Goal: Task Accomplishment & Management: Use online tool/utility

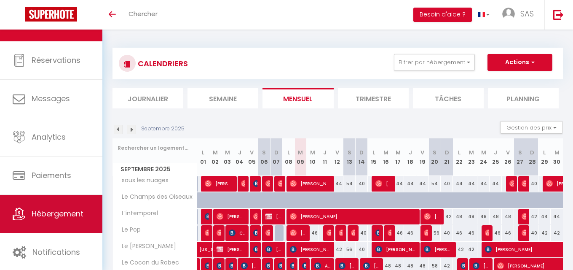
scroll to position [25, 0]
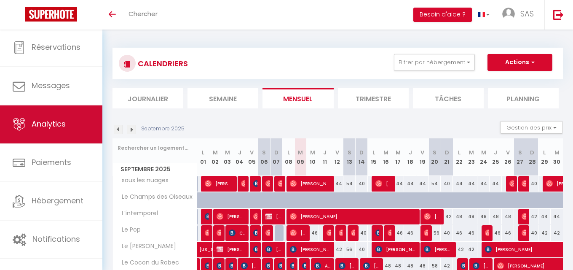
click at [50, 125] on span "Analytics" at bounding box center [49, 124] width 34 height 11
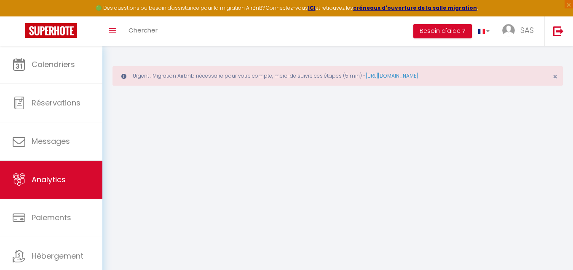
select select "2025"
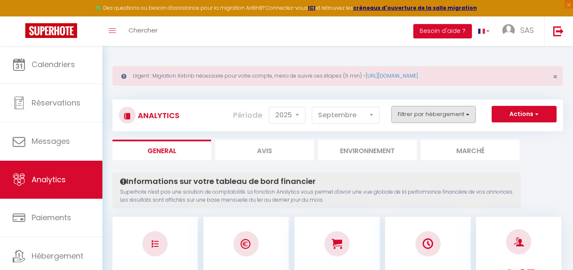
click at [472, 106] on button "Filtrer par hébergement" at bounding box center [434, 114] width 84 height 17
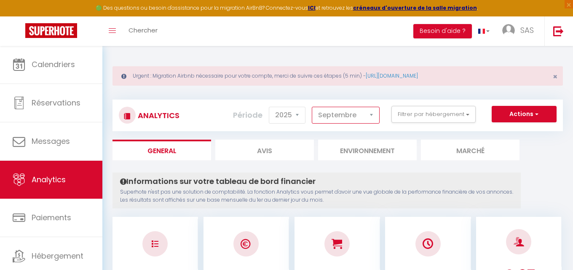
select select "8"
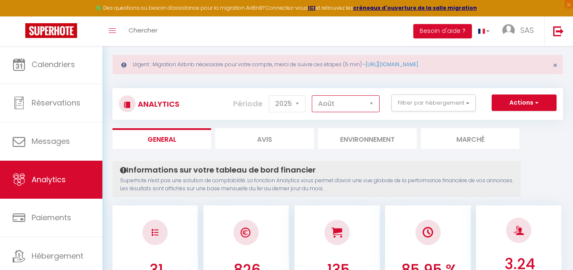
scroll to position [12, 0]
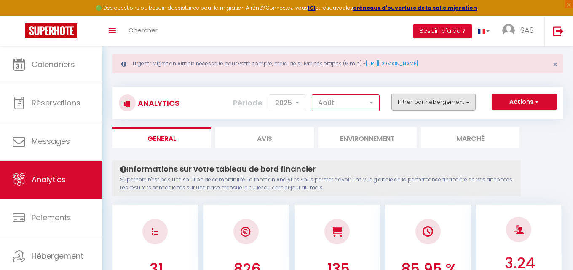
click at [467, 102] on button "Filtrer par hébergement" at bounding box center [434, 102] width 84 height 17
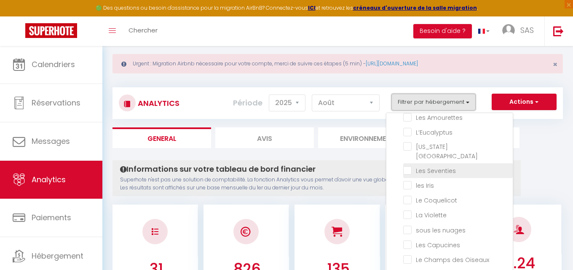
scroll to position [140, 0]
click at [410, 164] on Seventies "checkbox" at bounding box center [458, 168] width 110 height 8
checkbox Seventies "true"
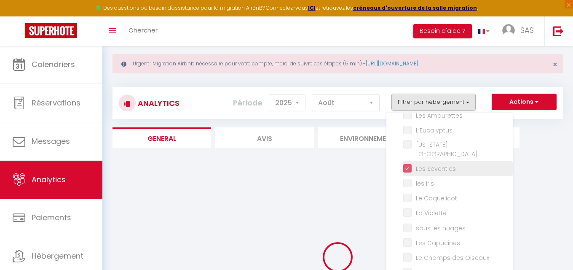
checkbox Primevère "false"
checkbox Mer "false"
checkbox Bleue "false"
checkbox input "false"
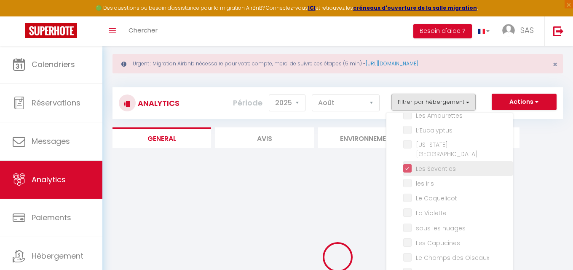
checkbox Pop "false"
checkbox Hugo "false"
checkbox Mimosa "false"
checkbox Amourettes "false"
checkbox input "false"
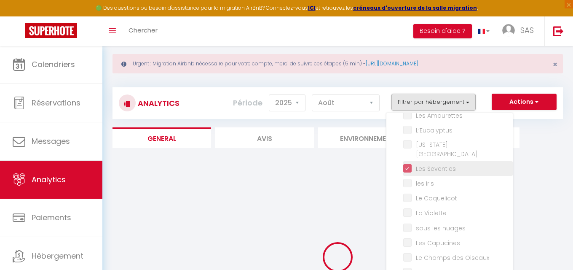
checkbox City "false"
checkbox Iris "false"
checkbox Coquelicot "false"
checkbox Violette "false"
checkbox nuages "false"
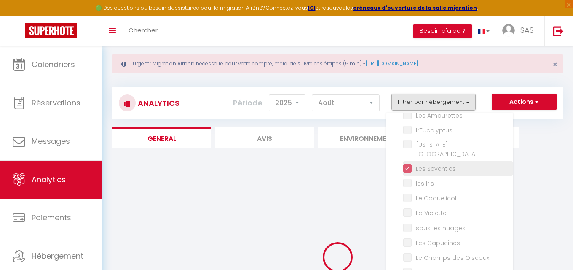
checkbox Capucines "false"
checkbox Oiseaux "false"
checkbox Jasmin "false"
checkbox Dorée "false"
checkbox input "false"
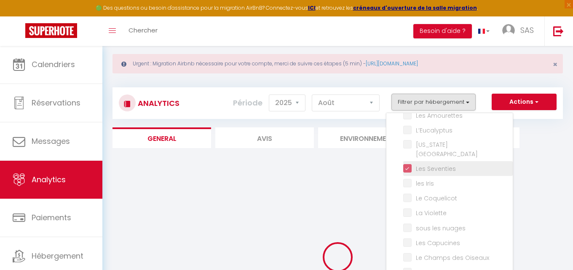
checkbox coton "false"
checkbox Maisonnette "false"
checkbox input "false"
checkbox Rouen "false"
checkbox vert "false"
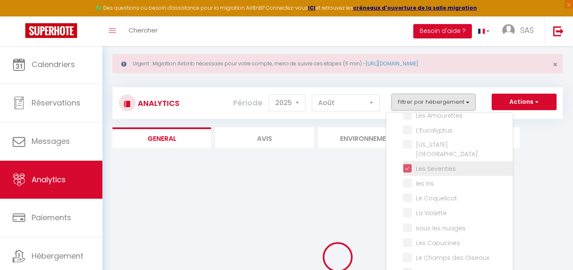
checkbox anges "false"
checkbox input "false"
checkbox Orchidées "false"
checkbox Hortensias "false"
checkbox Robec "false"
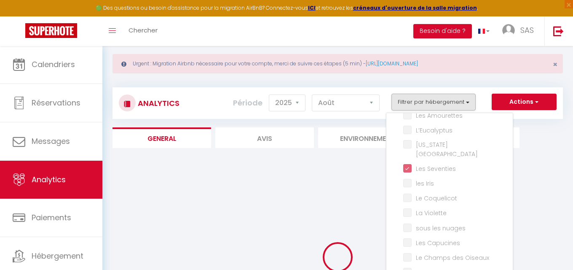
checkbox Primevère "false"
checkbox Mer "false"
checkbox Bleue "false"
checkbox input "false"
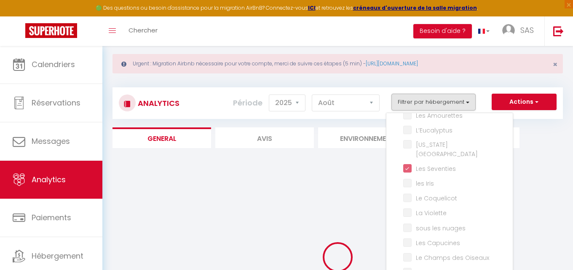
checkbox Pop "false"
checkbox Hugo "false"
checkbox Mimosa "false"
checkbox Amourettes "false"
checkbox input "false"
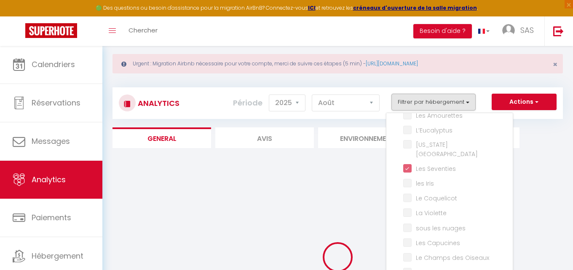
checkbox City "false"
checkbox Iris "false"
checkbox Coquelicot "false"
checkbox Violette "false"
checkbox nuages "false"
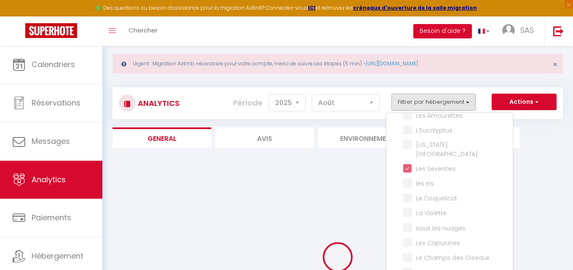
checkbox Capucines "false"
checkbox Oiseaux "false"
checkbox Jasmin "false"
checkbox Dorée "false"
checkbox input "false"
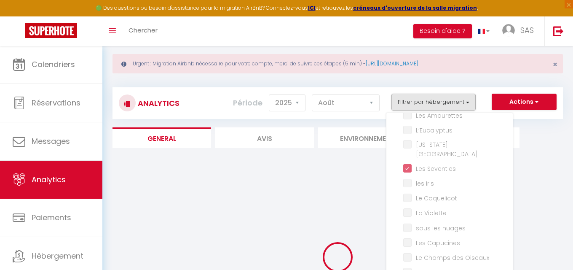
checkbox coton "false"
checkbox Maisonnette "false"
checkbox input "false"
checkbox Rouen "false"
checkbox vert "false"
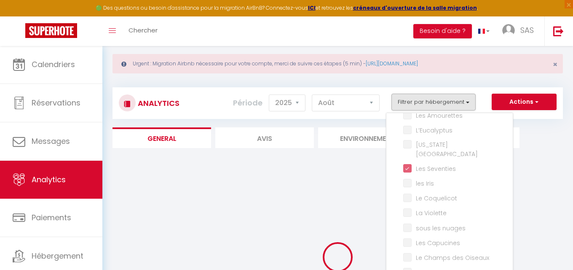
checkbox anges "false"
checkbox input "false"
checkbox Orchidées "false"
checkbox Hortensias "false"
checkbox Robec "false"
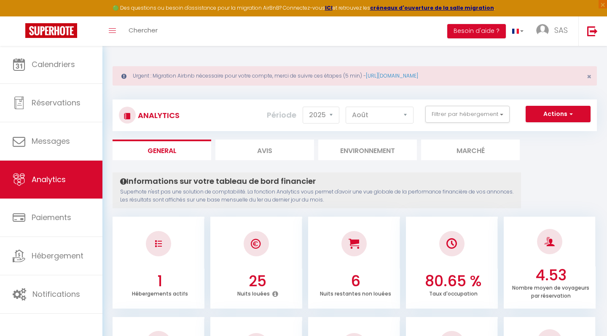
scroll to position [0, 0]
click at [572, 107] on button "Actions" at bounding box center [558, 114] width 65 height 17
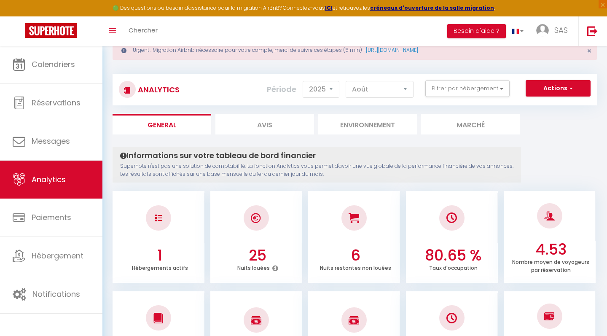
scroll to position [19, 0]
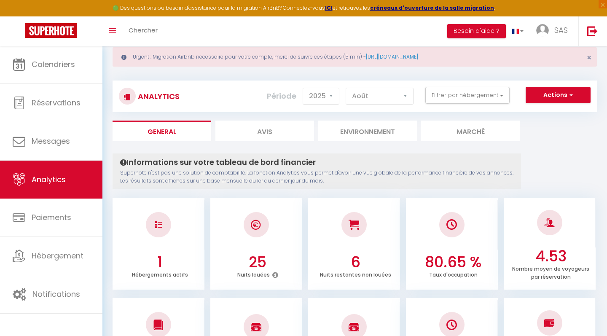
click at [573, 91] on button "Actions" at bounding box center [558, 95] width 65 height 17
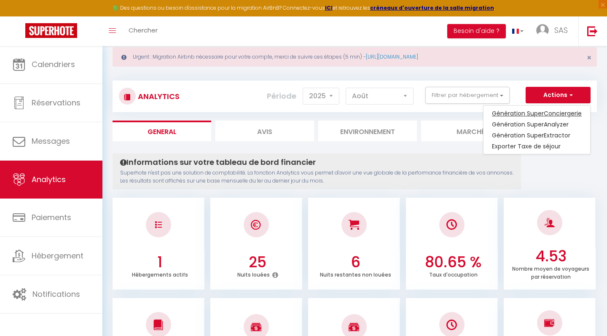
click at [561, 112] on link "Génération SuperConciergerie" at bounding box center [536, 113] width 107 height 11
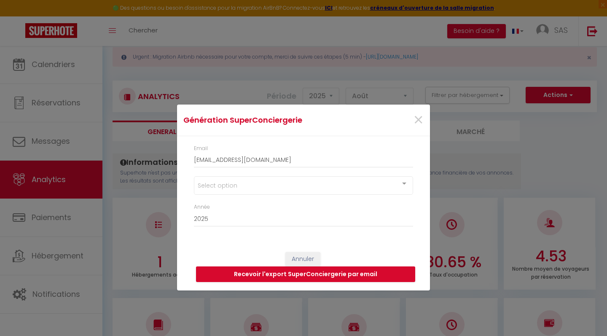
click at [400, 182] on div at bounding box center [404, 185] width 17 height 16
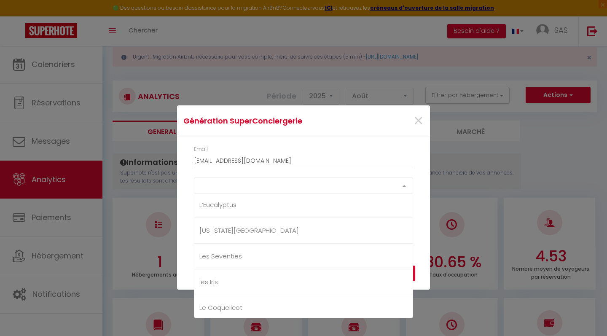
scroll to position [267, 0]
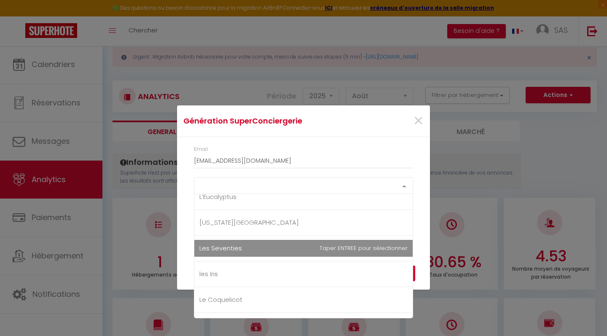
click at [299, 263] on li "les Iris" at bounding box center [303, 274] width 218 height 26
click at [300, 248] on span "Les Seventies" at bounding box center [303, 248] width 218 height 17
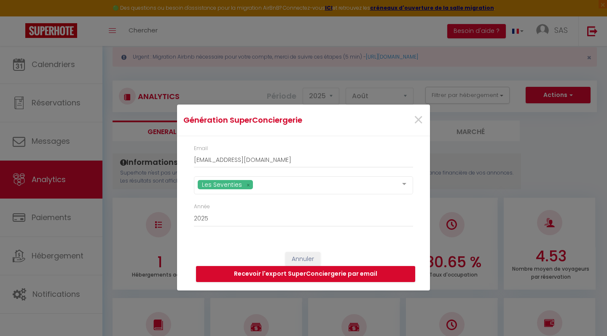
click at [422, 148] on div "Email [EMAIL_ADDRESS][DOMAIN_NAME] Les Seventies Tous Le Primevère Rêve de Mer …" at bounding box center [303, 189] width 253 height 107
click at [353, 269] on button "Recevoir l'export SuperConciergerie par email" at bounding box center [305, 274] width 219 height 16
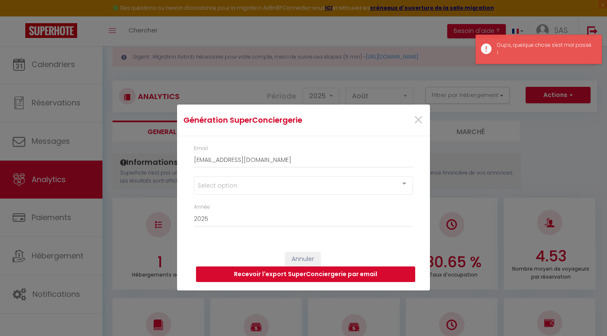
click at [350, 269] on button "Recevoir l'export SuperConciergerie par email" at bounding box center [305, 274] width 219 height 16
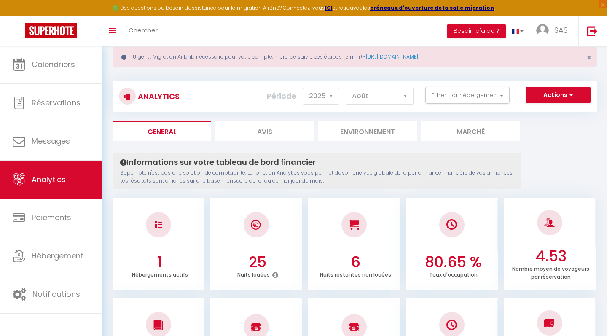
click at [569, 91] on span "button" at bounding box center [569, 95] width 5 height 8
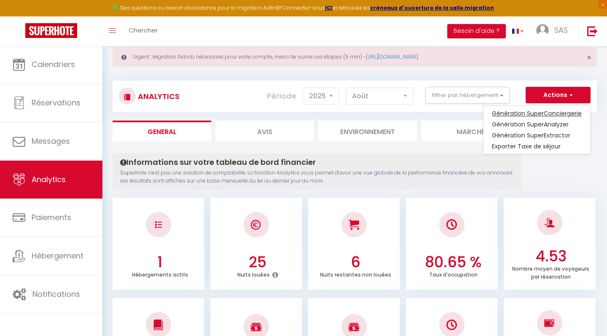
click at [564, 113] on link "Génération SuperConciergerie" at bounding box center [536, 113] width 107 height 11
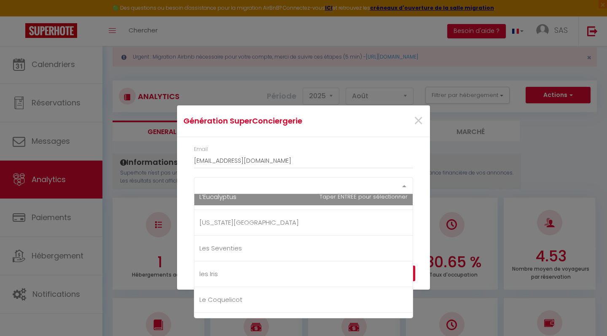
click at [400, 188] on div at bounding box center [404, 185] width 17 height 16
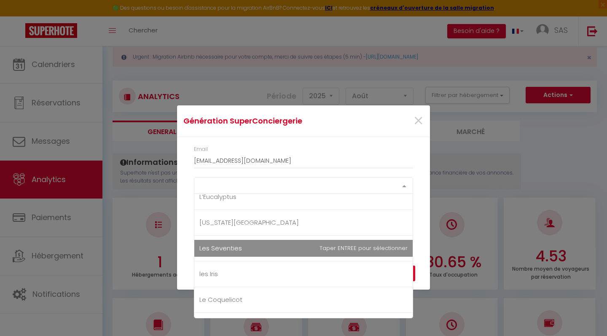
click at [373, 244] on span "Les Seventies" at bounding box center [303, 248] width 218 height 17
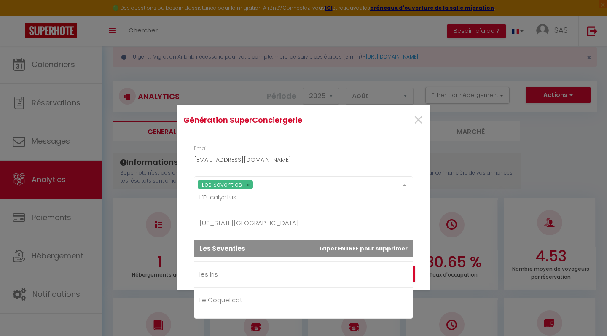
click at [421, 262] on div "Annuler Recevoir l'export SuperConciergerie par email" at bounding box center [303, 267] width 253 height 47
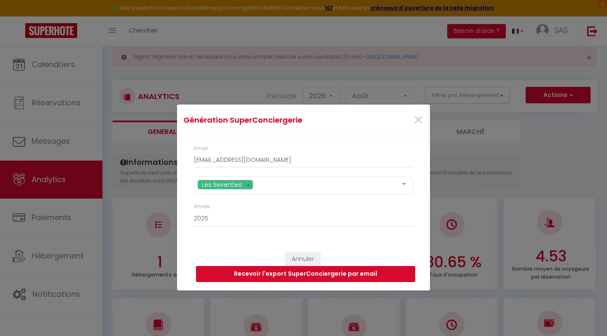
click at [363, 269] on button "Recevoir l'export SuperConciergerie par email" at bounding box center [305, 274] width 219 height 16
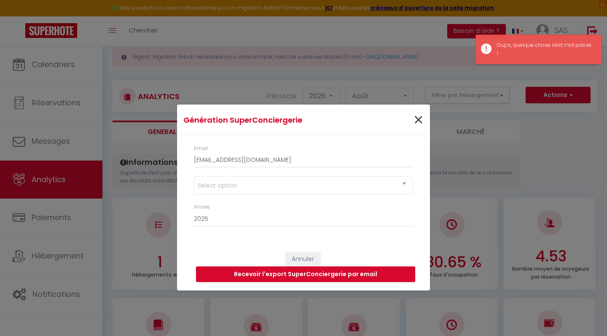
click at [418, 118] on span "×" at bounding box center [418, 119] width 11 height 25
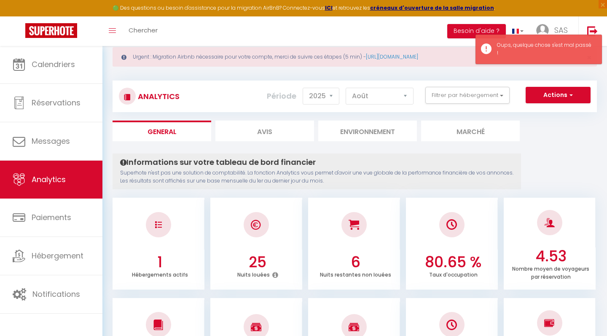
click at [569, 91] on span "button" at bounding box center [569, 95] width 5 height 8
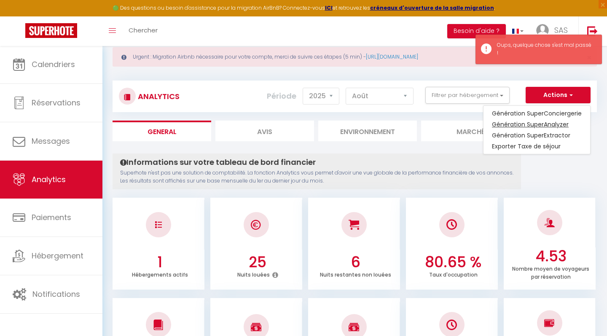
click at [566, 126] on link "Génération SuperAnalyzer" at bounding box center [536, 124] width 107 height 11
type input "[EMAIL_ADDRESS][DOMAIN_NAME]"
select select
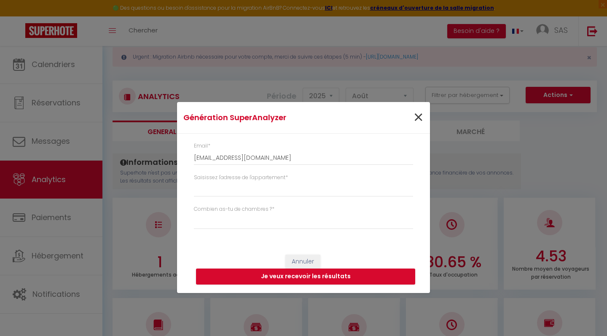
click at [415, 121] on span "×" at bounding box center [418, 117] width 11 height 25
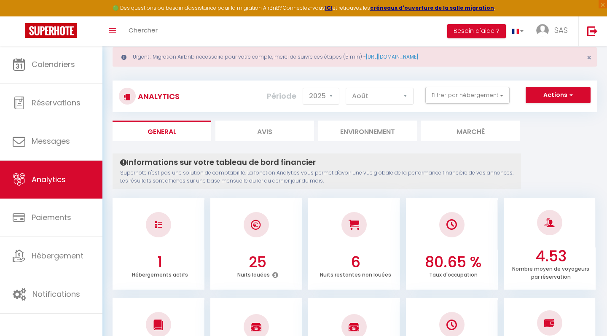
click at [565, 94] on button "Actions" at bounding box center [558, 95] width 65 height 17
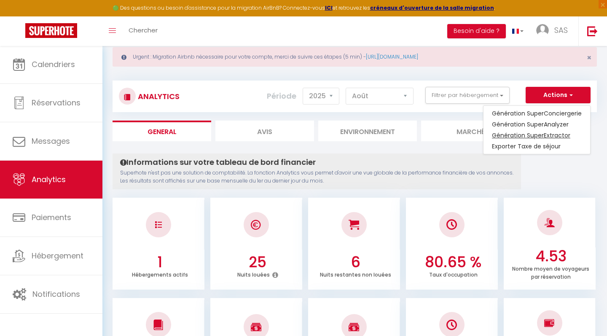
click at [562, 131] on link "Génération SuperExtractor" at bounding box center [536, 135] width 107 height 11
type input "[EMAIL_ADDRESS][DOMAIN_NAME]"
select select
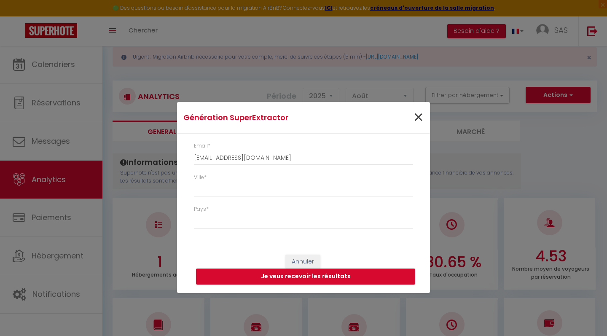
click at [420, 123] on span "×" at bounding box center [418, 117] width 11 height 25
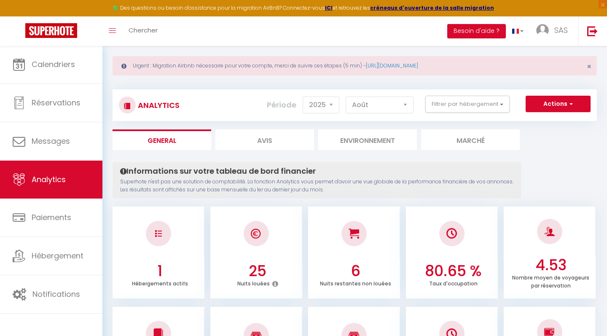
scroll to position [9, 0]
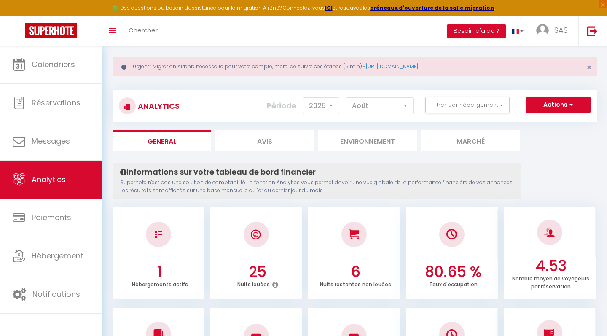
click at [573, 104] on button "Actions" at bounding box center [558, 105] width 65 height 17
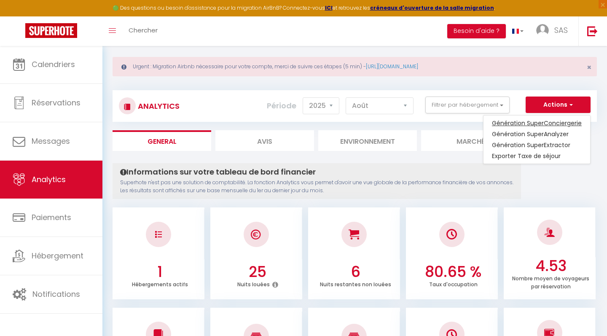
click at [553, 125] on link "Génération SuperConciergerie" at bounding box center [536, 123] width 107 height 11
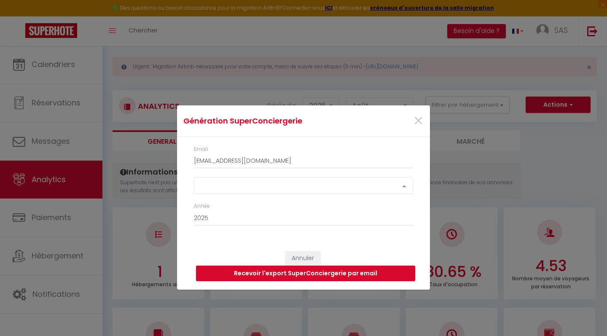
click at [401, 185] on div at bounding box center [404, 185] width 17 height 16
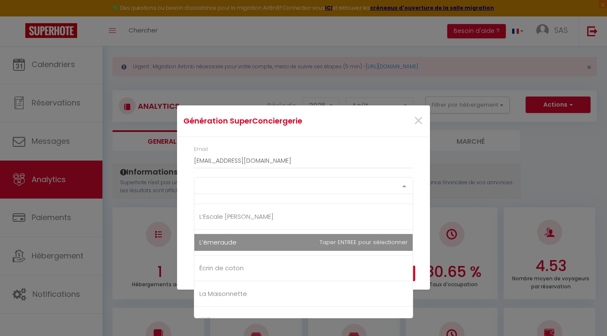
scroll to position [506, 0]
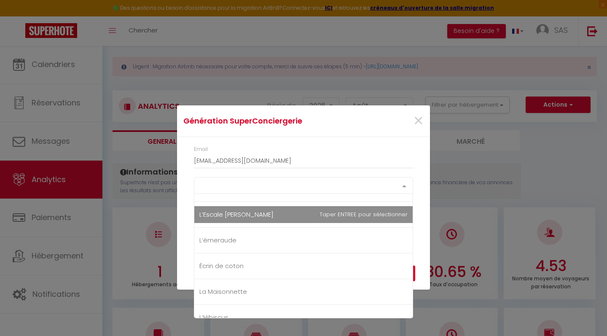
click at [318, 219] on span "L’Escale [PERSON_NAME]" at bounding box center [303, 214] width 218 height 17
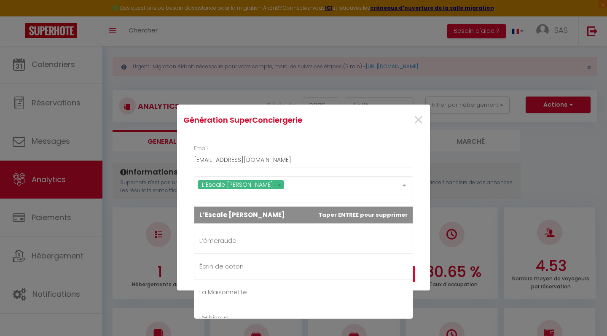
click at [428, 219] on div "Email [EMAIL_ADDRESS][DOMAIN_NAME] L’Escale [PERSON_NAME] Tous Le Primevère Rêv…" at bounding box center [303, 189] width 253 height 107
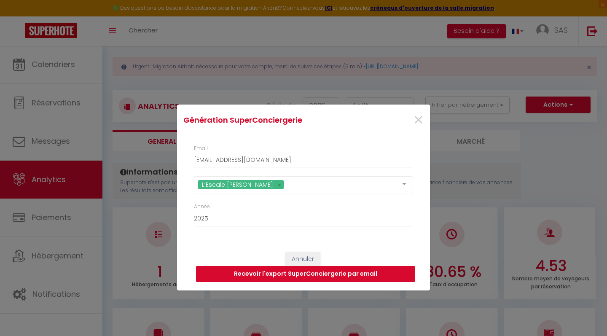
click at [370, 269] on button "Recevoir l'export SuperConciergerie par email" at bounding box center [305, 274] width 219 height 16
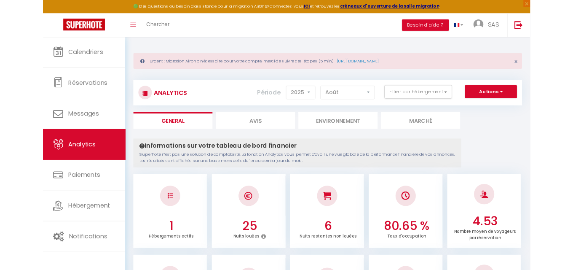
scroll to position [0, 0]
